Goal: Transaction & Acquisition: Purchase product/service

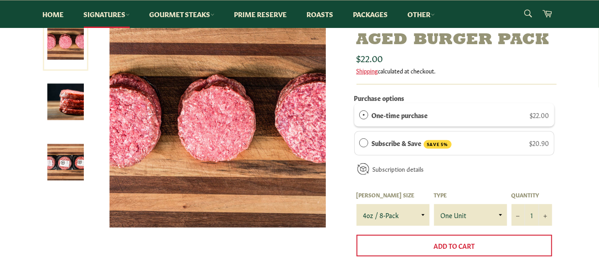
scroll to position [189, 0]
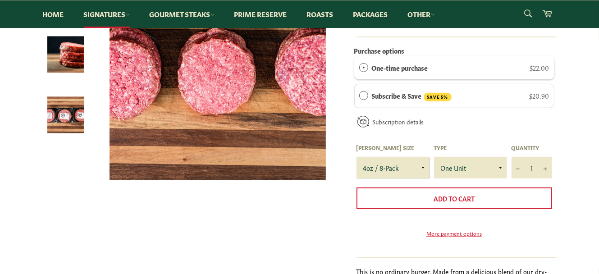
click at [357, 157] on select "4oz / 8-Pack 6oz / 4-Pack 8oz / 4-Pack" at bounding box center [393, 168] width 73 height 22
click option "6oz / 4-Pack" at bounding box center [0, 0] width 0 height 0
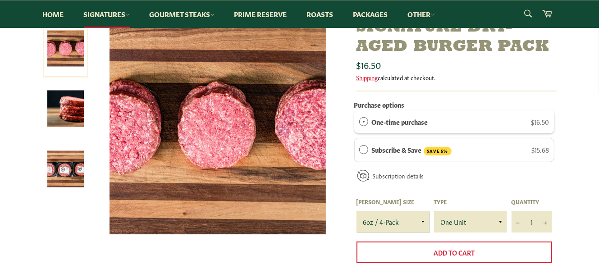
scroll to position [142, 0]
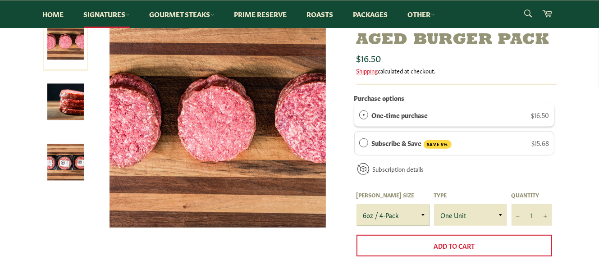
click at [357, 204] on select "4oz / 8-Pack 6oz / 4-Pack 8oz / 4-Pack" at bounding box center [393, 215] width 73 height 22
select select "4oz / 8-Pack"
click option "4oz / 8-Pack" at bounding box center [0, 0] width 0 height 0
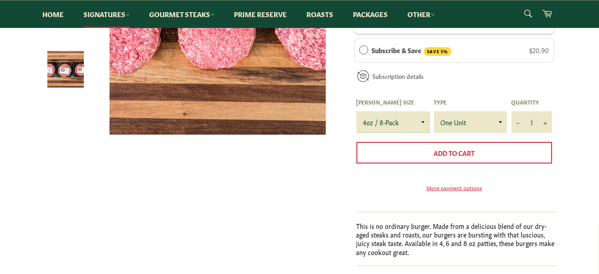
scroll to position [237, 0]
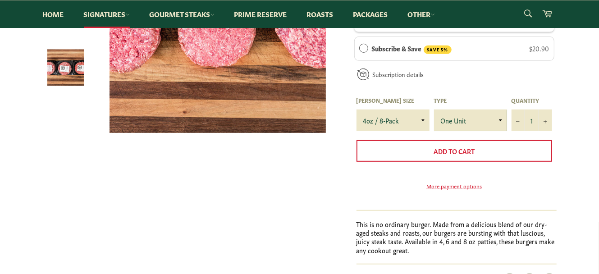
click at [434, 110] on select "One Unit" at bounding box center [470, 121] width 73 height 22
click at [234, 194] on div "Signature Dry-Aged Burger Pack Sale Regular price $22.00 month" at bounding box center [295, 102] width 523 height 371
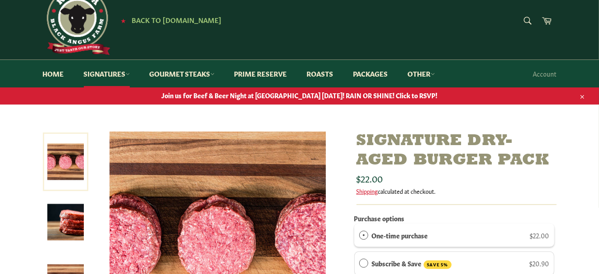
scroll to position [0, 0]
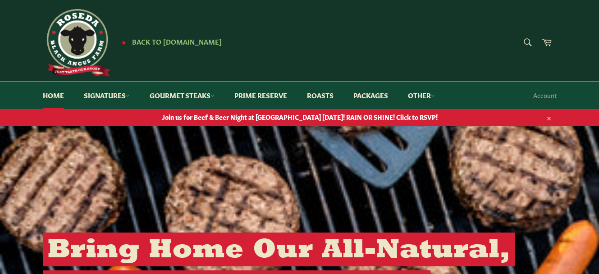
scroll to position [1278, 0]
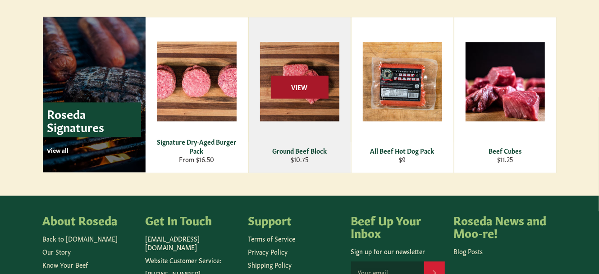
click at [300, 80] on span "View" at bounding box center [300, 86] width 58 height 23
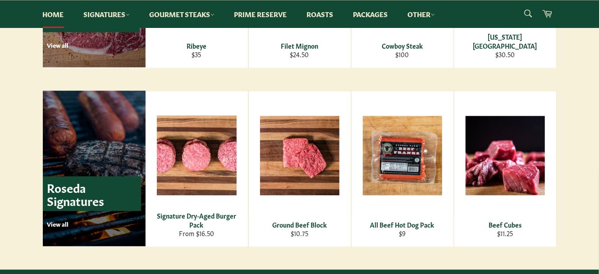
scroll to position [1248, 0]
